Goal: Task Accomplishment & Management: Manage account settings

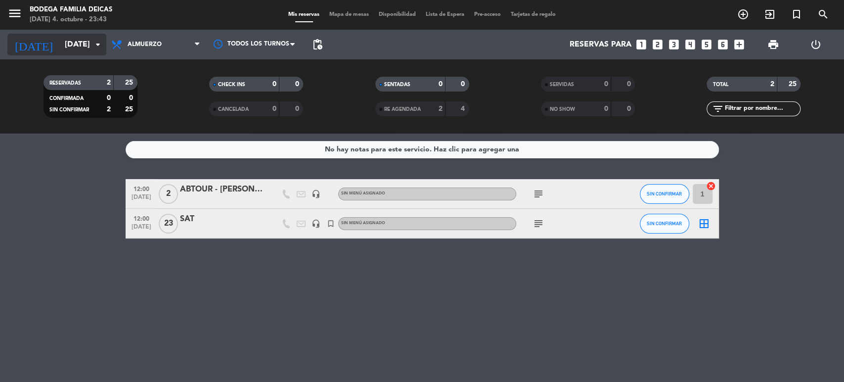
click at [87, 49] on input "[DATE]" at bounding box center [112, 44] width 104 height 19
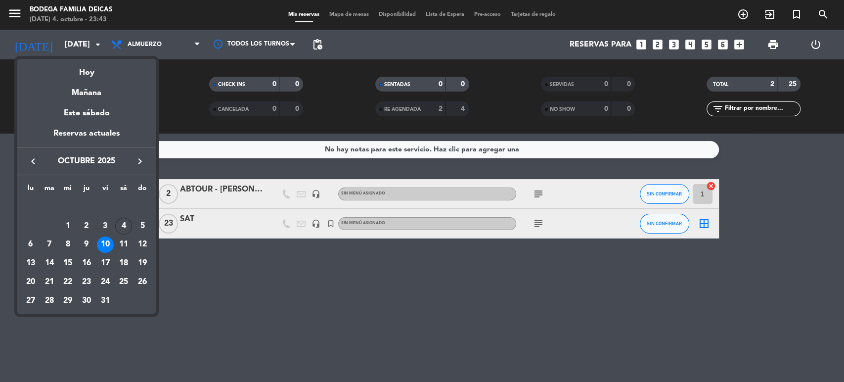
drag, startPoint x: 147, startPoint y: 240, endPoint x: 148, endPoint y: 249, distance: 8.5
click at [147, 240] on div "12" at bounding box center [142, 244] width 17 height 17
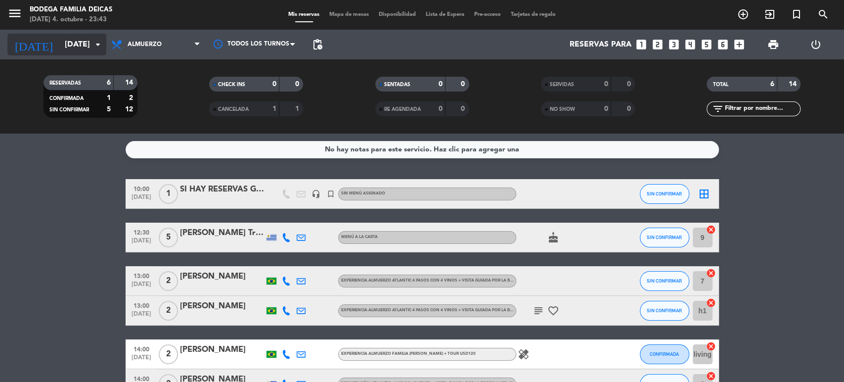
click at [62, 43] on input "[DATE]" at bounding box center [112, 44] width 104 height 19
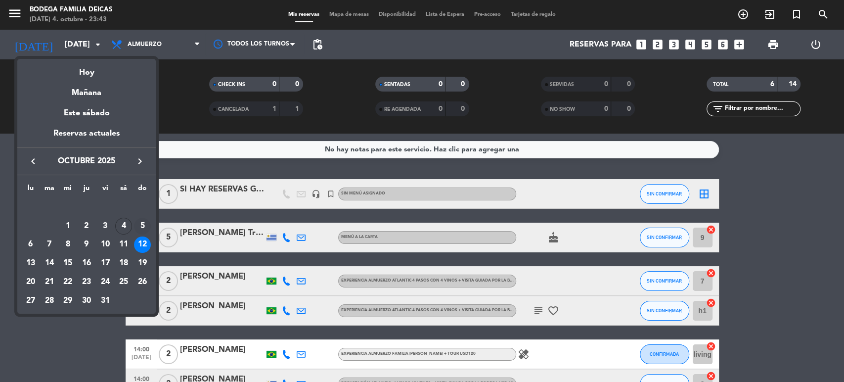
click at [139, 225] on div "5" at bounding box center [142, 226] width 17 height 17
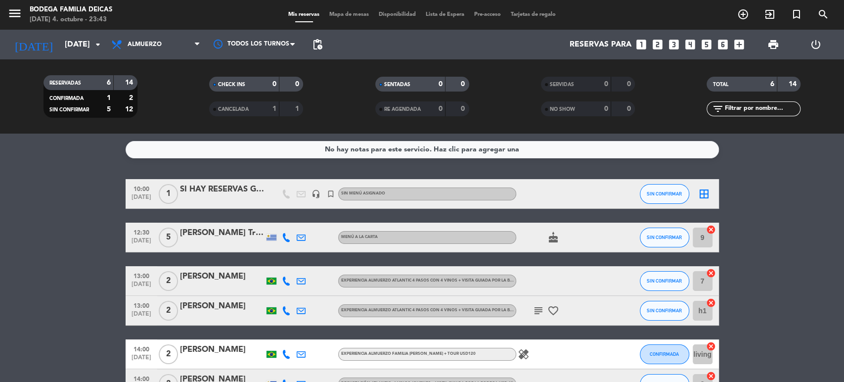
type input "[DATE]"
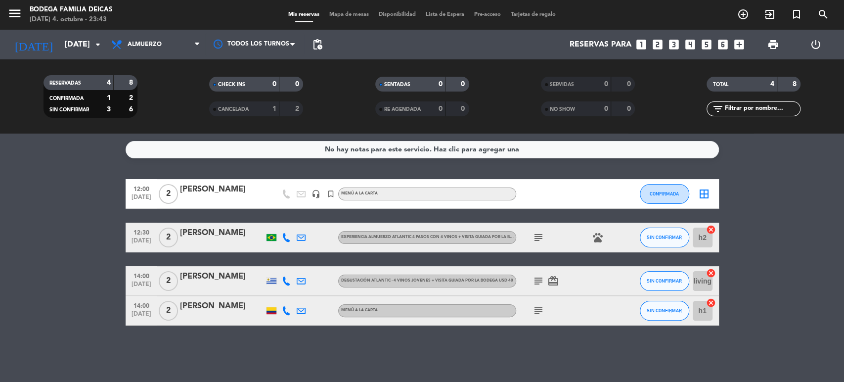
click at [541, 235] on icon "subject" at bounding box center [539, 237] width 12 height 12
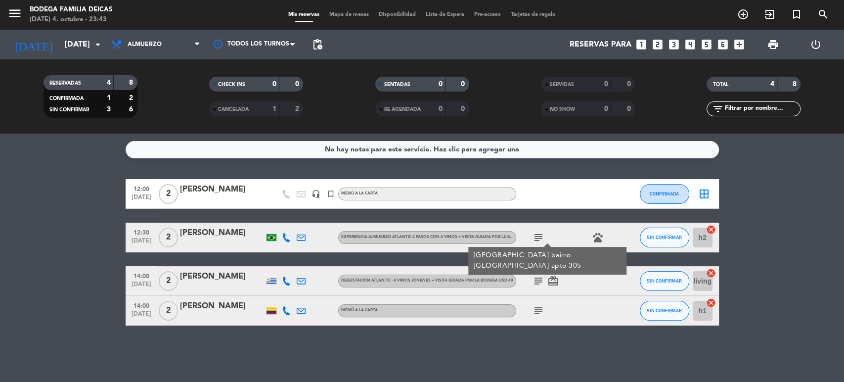
click at [202, 234] on div "[PERSON_NAME]" at bounding box center [222, 232] width 84 height 13
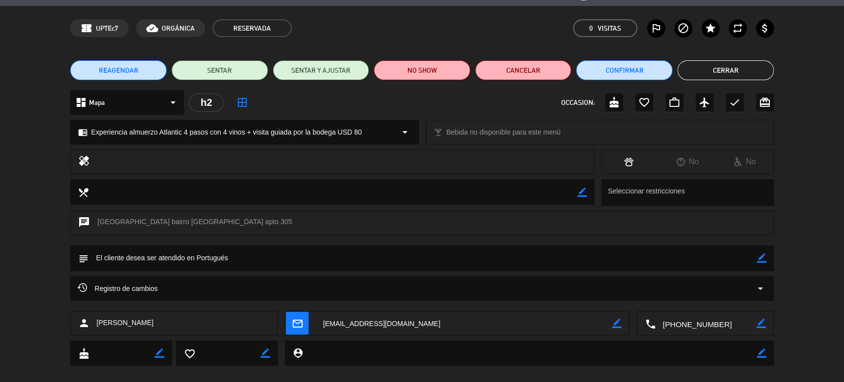
scroll to position [42, 0]
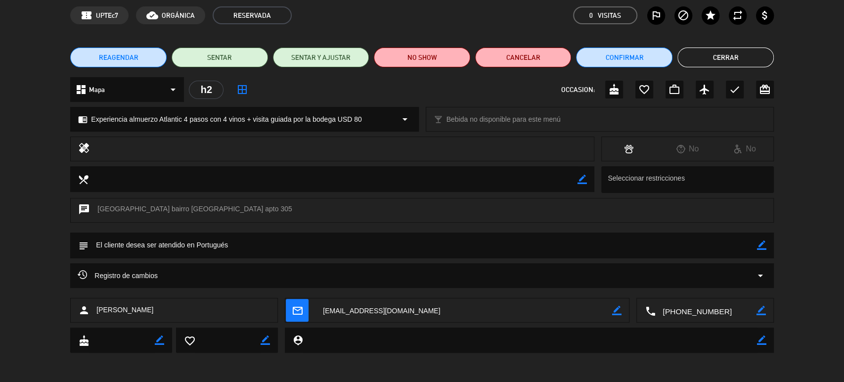
click at [761, 248] on icon "border_color" at bounding box center [761, 244] width 9 height 9
click at [246, 246] on textarea at bounding box center [423, 244] width 669 height 25
type textarea "Coordinado con [PERSON_NAME] (MEC)"
click at [760, 244] on icon at bounding box center [761, 244] width 9 height 9
click at [734, 60] on button "Cerrar" at bounding box center [725, 57] width 96 height 20
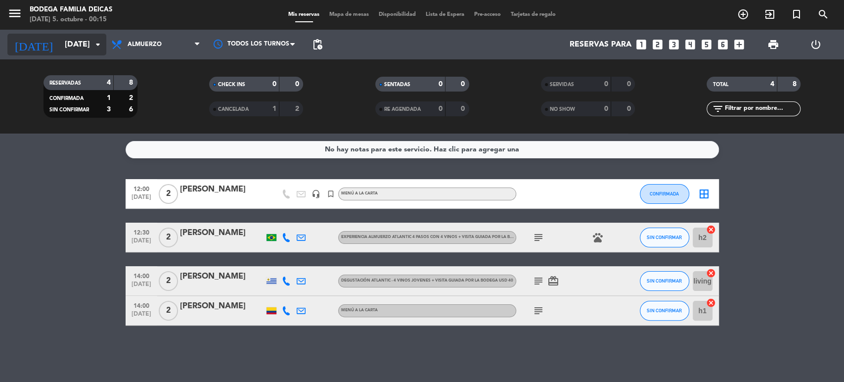
click at [60, 42] on input "[DATE]" at bounding box center [112, 44] width 104 height 19
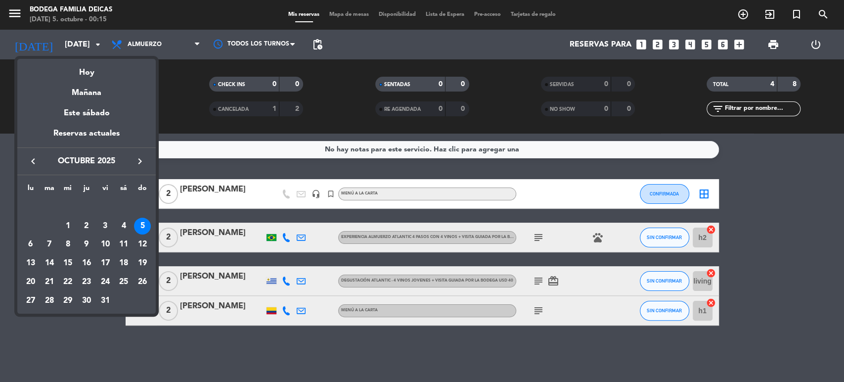
drag, startPoint x: 120, startPoint y: 242, endPoint x: 127, endPoint y: 245, distance: 7.4
click at [121, 243] on div "11" at bounding box center [123, 244] width 17 height 17
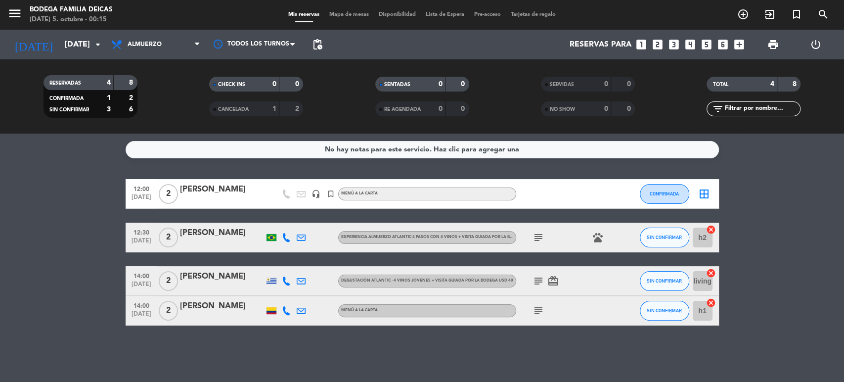
type input "[DATE]"
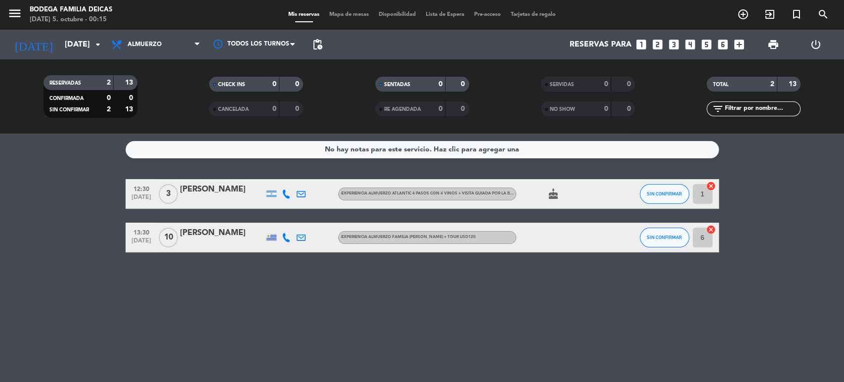
click at [213, 234] on div "[PERSON_NAME]" at bounding box center [222, 232] width 84 height 13
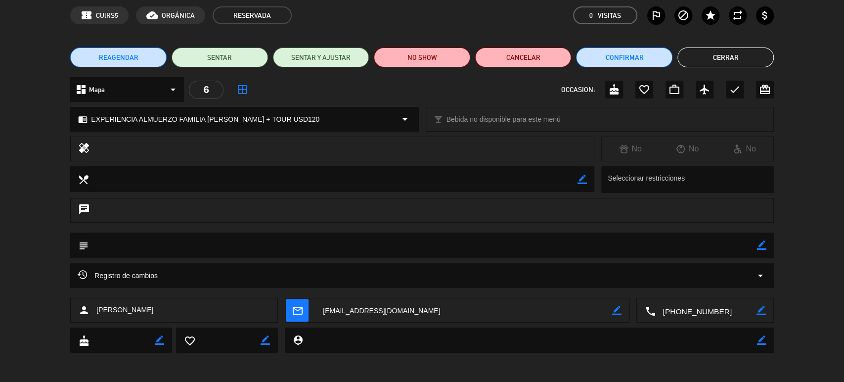
click at [721, 57] on button "Cerrar" at bounding box center [725, 57] width 96 height 20
